Goal: Information Seeking & Learning: Learn about a topic

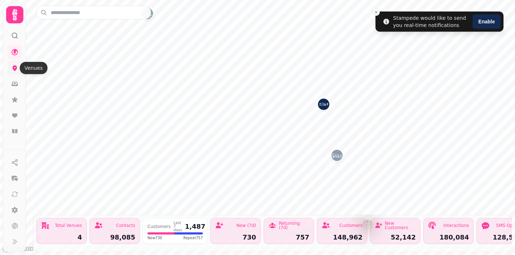
click at [12, 66] on icon at bounding box center [14, 67] width 7 height 7
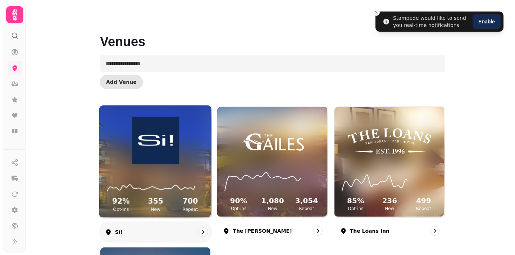
click at [160, 152] on img at bounding box center [155, 140] width 84 height 47
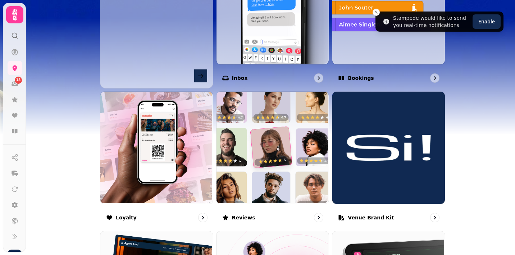
scroll to position [312, 0]
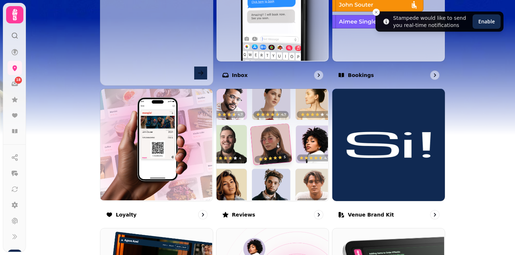
click at [262, 147] on img at bounding box center [272, 144] width 112 height 112
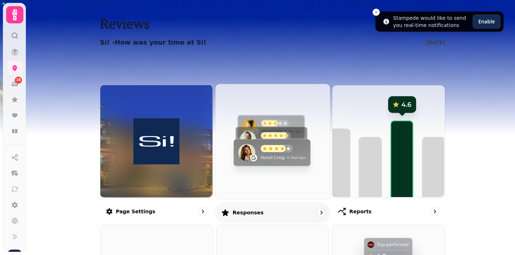
click at [267, 142] on img at bounding box center [271, 140] width 115 height 115
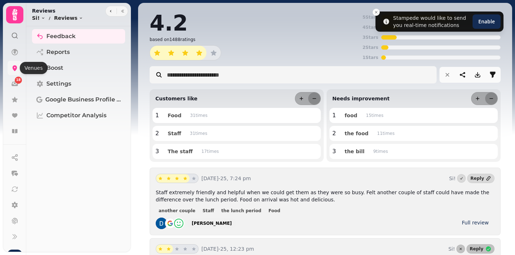
click at [14, 68] on icon at bounding box center [15, 68] width 5 height 6
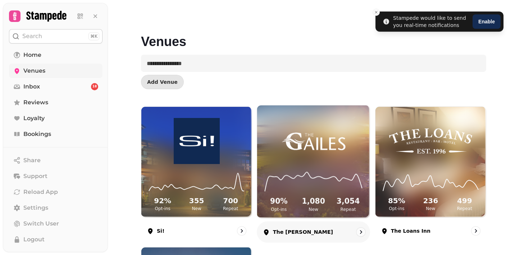
click at [324, 143] on img at bounding box center [313, 140] width 84 height 47
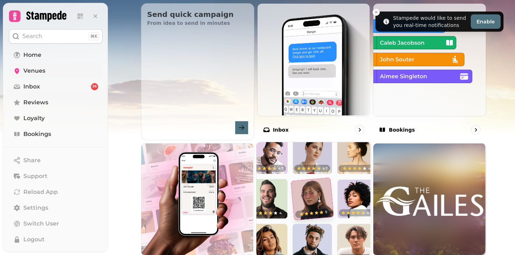
scroll to position [261, 0]
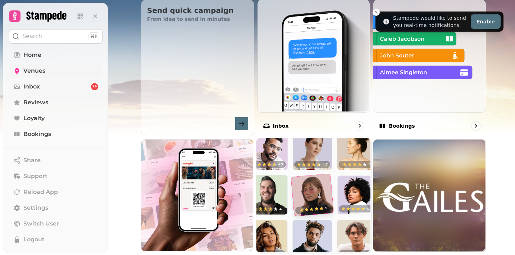
click at [310, 169] on img at bounding box center [312, 194] width 115 height 115
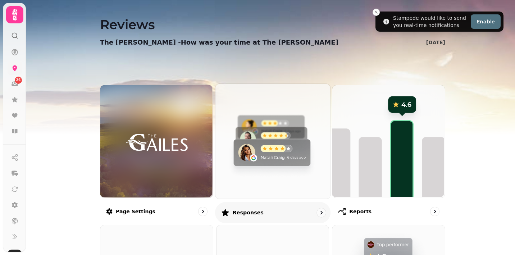
click at [285, 149] on img at bounding box center [271, 140] width 115 height 115
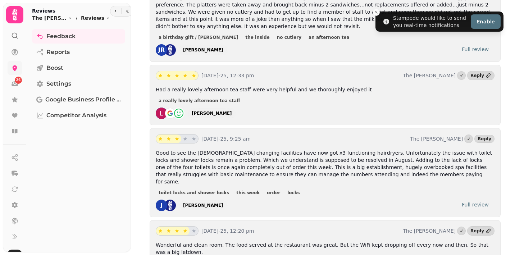
scroll to position [1390, 0]
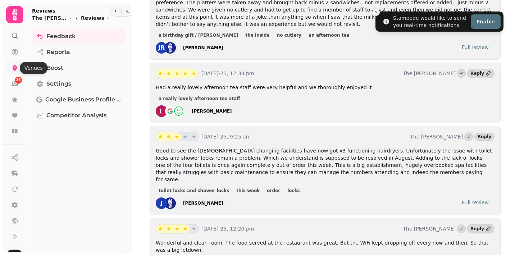
click at [15, 64] on icon at bounding box center [14, 67] width 7 height 7
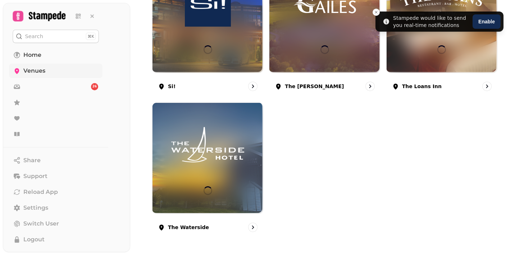
scroll to position [144, 0]
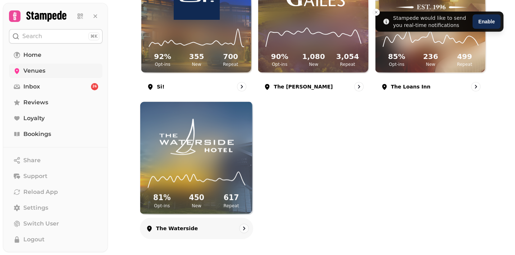
click at [232, 149] on img at bounding box center [196, 137] width 84 height 47
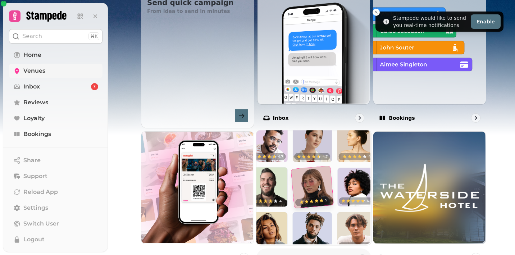
scroll to position [272, 0]
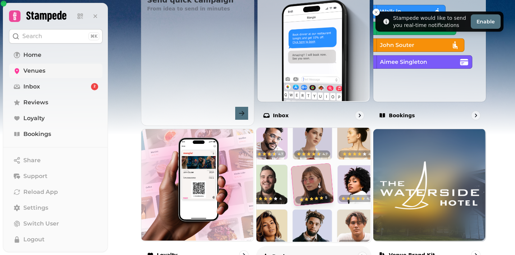
click at [295, 153] on img at bounding box center [312, 184] width 115 height 115
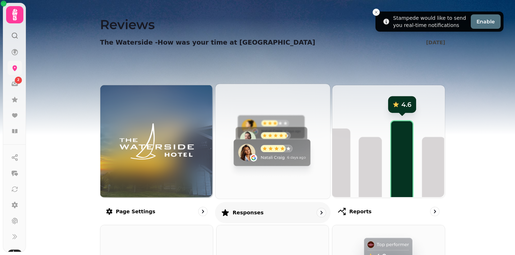
click at [270, 127] on img at bounding box center [271, 140] width 115 height 115
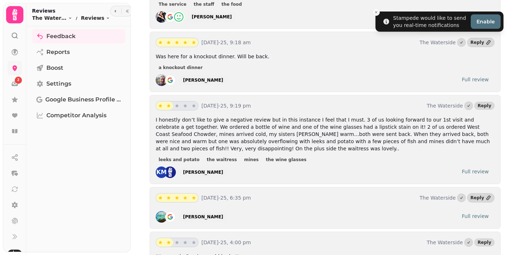
scroll to position [1195, 0]
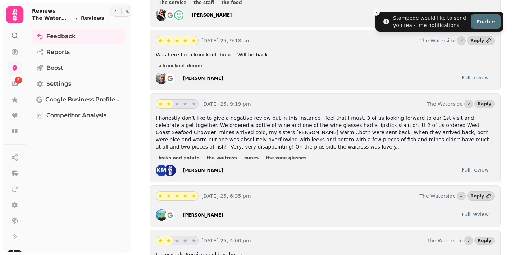
click at [16, 69] on icon at bounding box center [14, 67] width 7 height 7
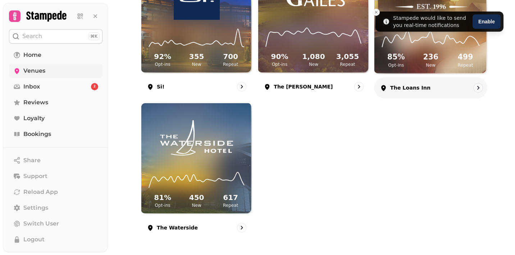
click at [448, 45] on icon at bounding box center [430, 37] width 101 height 23
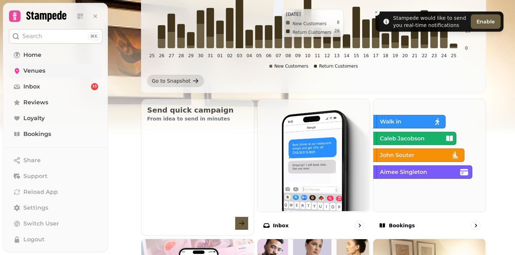
scroll to position [297, 0]
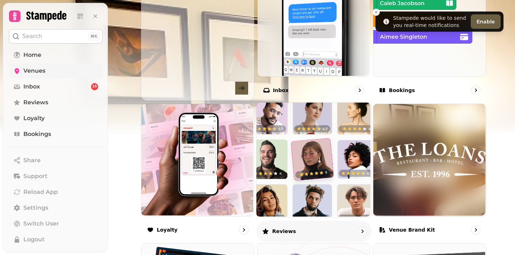
click at [277, 153] on img at bounding box center [312, 159] width 115 height 115
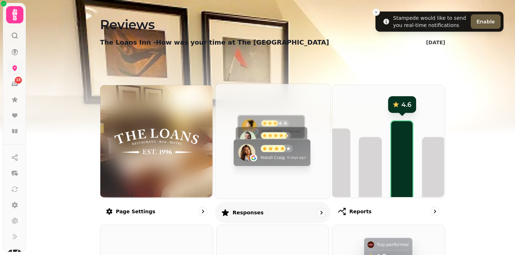
click at [275, 141] on img at bounding box center [271, 140] width 115 height 115
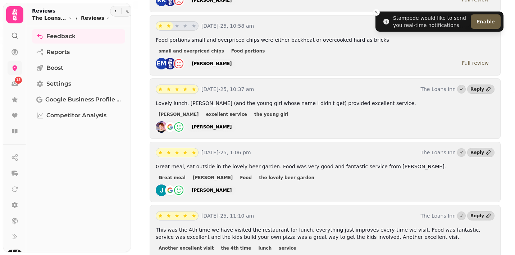
scroll to position [539, 0]
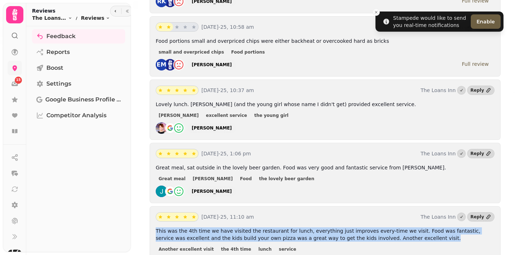
drag, startPoint x: 402, startPoint y: 223, endPoint x: 154, endPoint y: 215, distance: 248.1
click at [154, 215] on div "[DATE]-25, 11:10 am The Loans Inn Reply This was the 4th time we have visited t…" at bounding box center [324, 240] width 351 height 68
copy span "This was the 4th time we have visited the restaurant for lunch, everything just…"
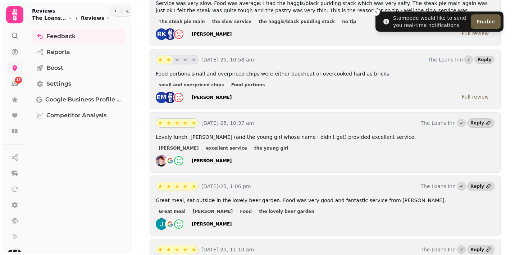
click at [405, 197] on p "Great meal, sat outside in the lovely beer garden. Food was very good and fanta…" at bounding box center [325, 200] width 338 height 7
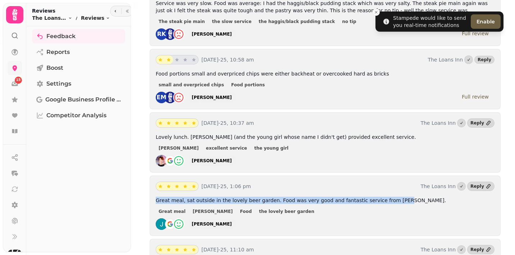
drag, startPoint x: 399, startPoint y: 187, endPoint x: 153, endPoint y: 185, distance: 245.8
click at [153, 185] on div "[DATE]-25, 1:06 pm The Loans Inn Reply Great meal, sat outside in the lovely be…" at bounding box center [324, 205] width 351 height 60
copy span "Great meal, sat outside in the lovely beer garden. Food was very good and fanta…"
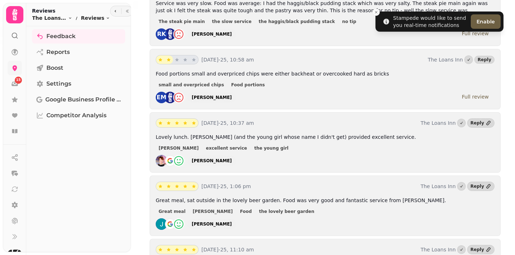
click at [308, 143] on div "[PERSON_NAME] excellent service the young girl" at bounding box center [325, 147] width 338 height 9
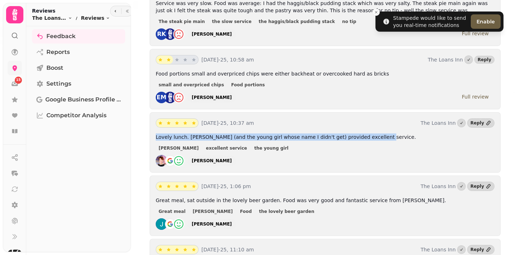
drag, startPoint x: 371, startPoint y: 121, endPoint x: 155, endPoint y: 123, distance: 216.0
click at [155, 123] on div "[DATE]-25, 10:37 am The Loans Inn Reply Lovely lunch. [PERSON_NAME] (and the yo…" at bounding box center [324, 142] width 351 height 60
copy span "Lovely lunch. [PERSON_NAME] (and the young girl whose name I didn't get) provid…"
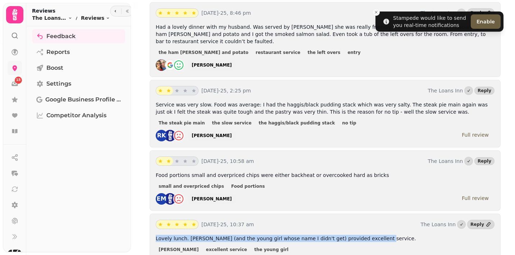
scroll to position [400, 0]
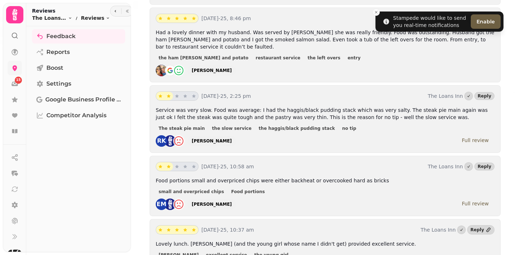
click at [368, 177] on div "Food portions small and overpriced chips were either backheat or overcooked har…" at bounding box center [325, 193] width 338 height 33
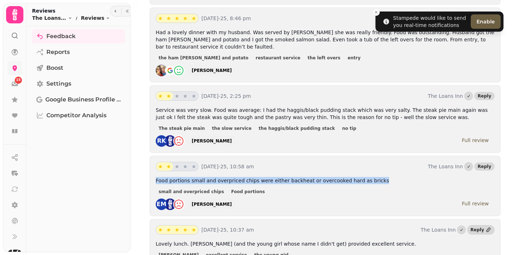
drag, startPoint x: 373, startPoint y: 164, endPoint x: 156, endPoint y: 164, distance: 217.0
click at [156, 177] on p "Food portions small and overpriced chips were either backheat or overcooked har…" at bounding box center [325, 180] width 338 height 7
copy span "Food portions small and overpriced chips were either backheat or overcooked har…"
click at [275, 187] on div "small and overpriced chips Food portions" at bounding box center [325, 191] width 338 height 9
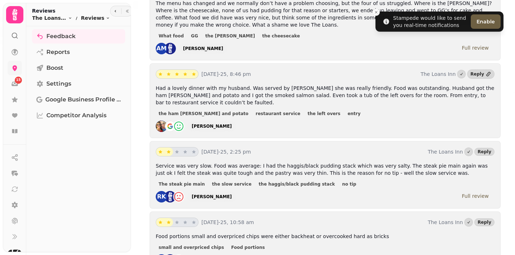
scroll to position [340, 0]
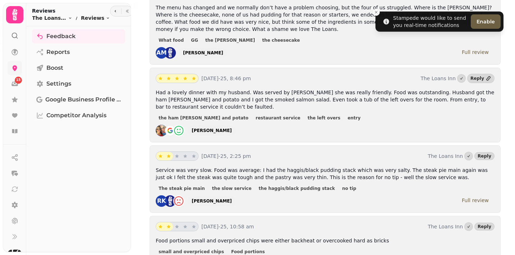
click at [347, 179] on div "Service was very slow. Food was average: I had the haggis/black pudding stack w…" at bounding box center [325, 186] width 338 height 40
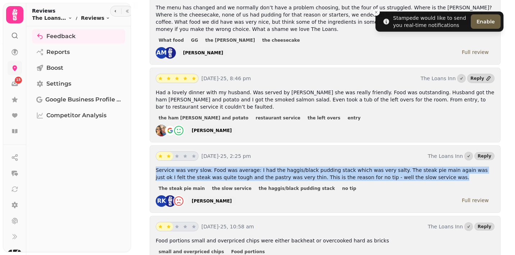
drag, startPoint x: 414, startPoint y: 162, endPoint x: 154, endPoint y: 153, distance: 259.9
click at [154, 153] on div "[DATE]-25, 2:25 pm The Loans Inn Reply Service was very slow. Food was average:…" at bounding box center [324, 179] width 351 height 68
copy span "Service was very slow. Food was average: I had the haggis/black pudding stack w…"
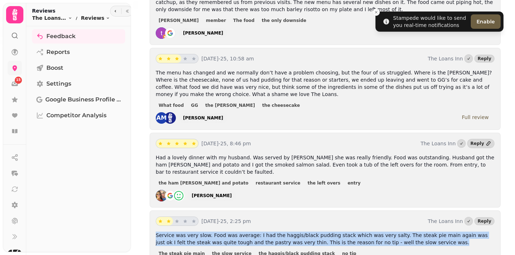
scroll to position [263, 0]
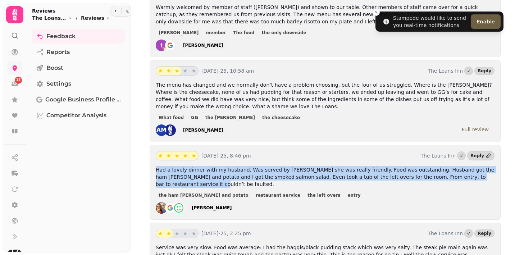
drag, startPoint x: 487, startPoint y: 170, endPoint x: 152, endPoint y: 163, distance: 335.3
click at [152, 163] on div "[DATE]-25, 8:46 pm The Loans Inn Reply Had a lovely dinner with my husband. Was…" at bounding box center [324, 182] width 351 height 75
copy span "Had a lovely dinner with my husband. Was served by [PERSON_NAME] she was really…"
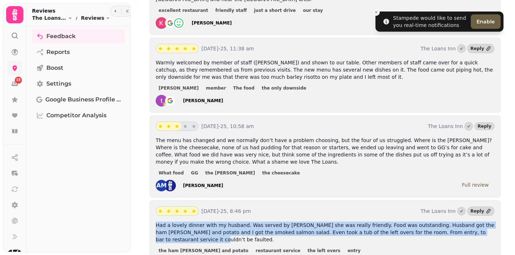
scroll to position [202, 0]
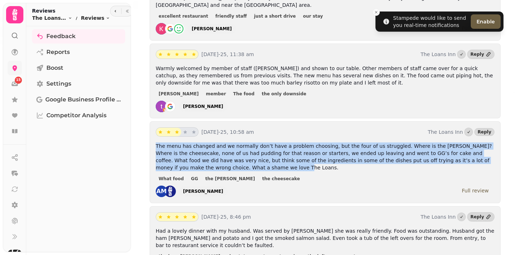
drag, startPoint x: 217, startPoint y: 160, endPoint x: 152, endPoint y: 139, distance: 68.3
click at [152, 139] on div "[DATE]-25, 10:58 am The Loans Inn Reply The menu has changed and we normally do…" at bounding box center [324, 162] width 351 height 82
copy span "The menu has changed and we normally don’t have a problem choosing, but the fou…"
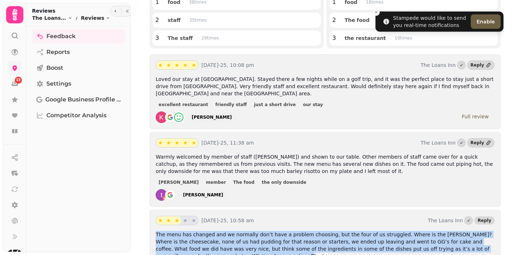
scroll to position [114, 0]
